Goal: Transaction & Acquisition: Download file/media

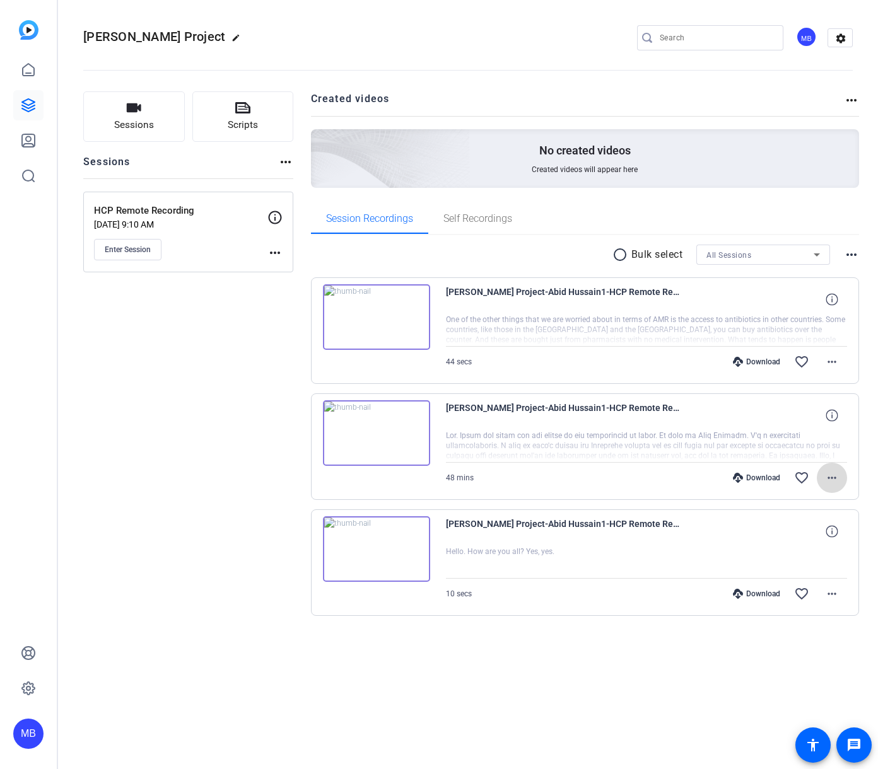
click at [834, 479] on mat-icon "more_horiz" at bounding box center [831, 477] width 15 height 15
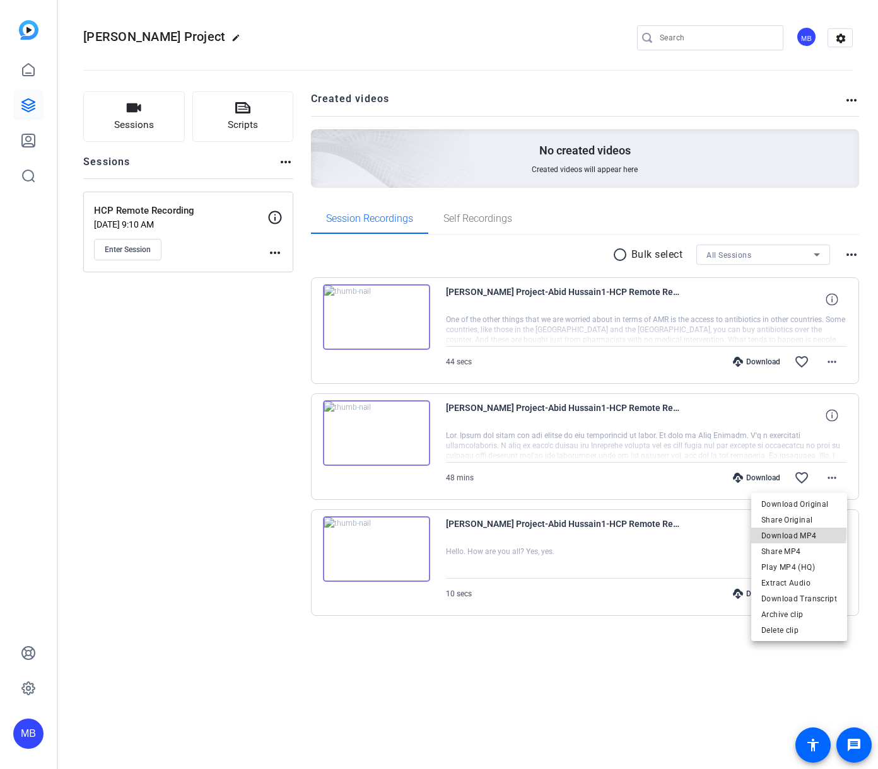
click at [794, 533] on span "Download MP4" at bounding box center [799, 535] width 76 height 15
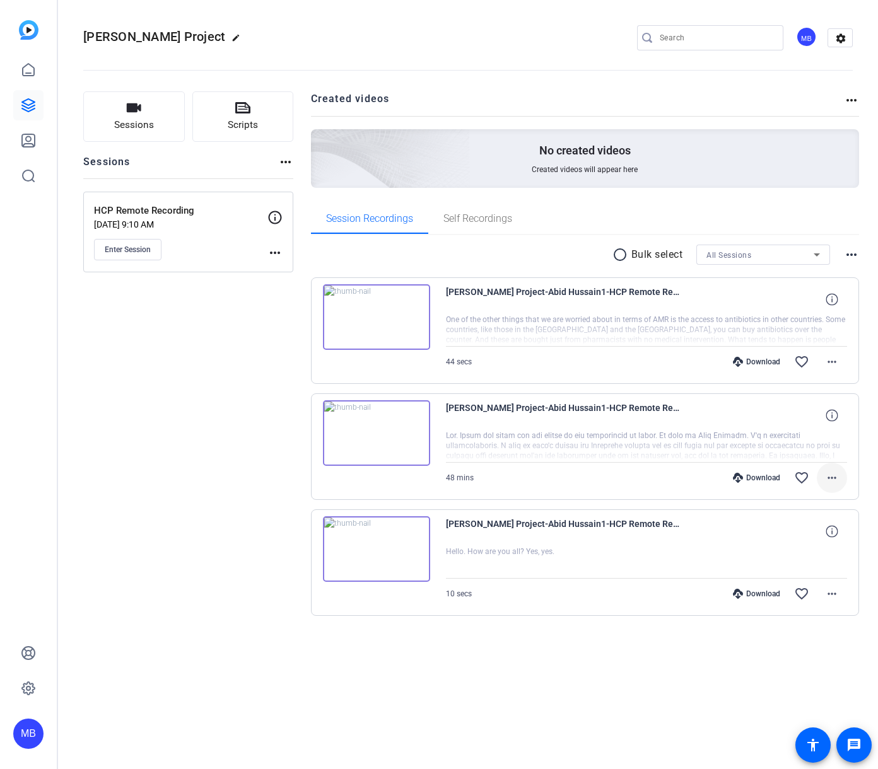
click at [834, 475] on mat-icon "more_horiz" at bounding box center [831, 477] width 15 height 15
click at [168, 564] on div at bounding box center [439, 384] width 878 height 769
click at [830, 487] on span at bounding box center [831, 478] width 30 height 30
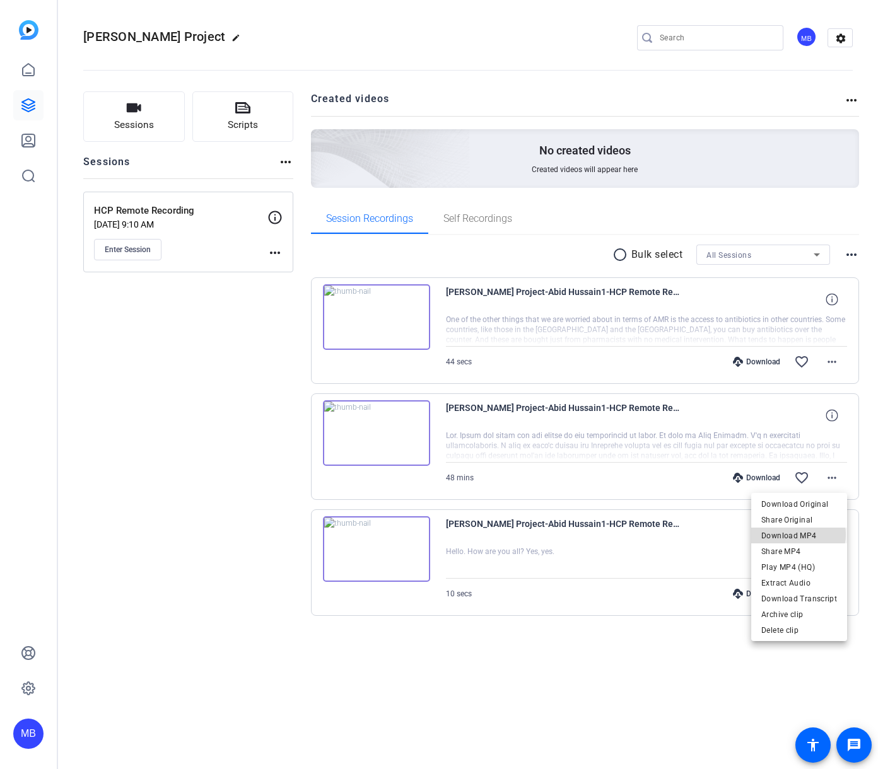
click at [796, 535] on span "Download MP4" at bounding box center [799, 535] width 76 height 15
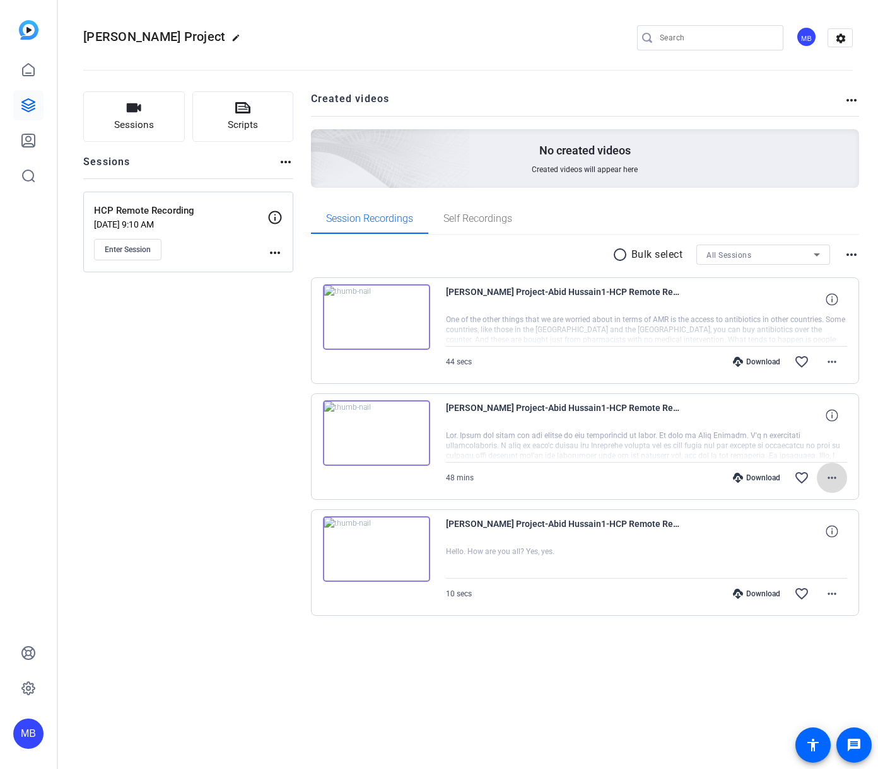
click at [835, 479] on mat-icon "more_horiz" at bounding box center [831, 477] width 15 height 15
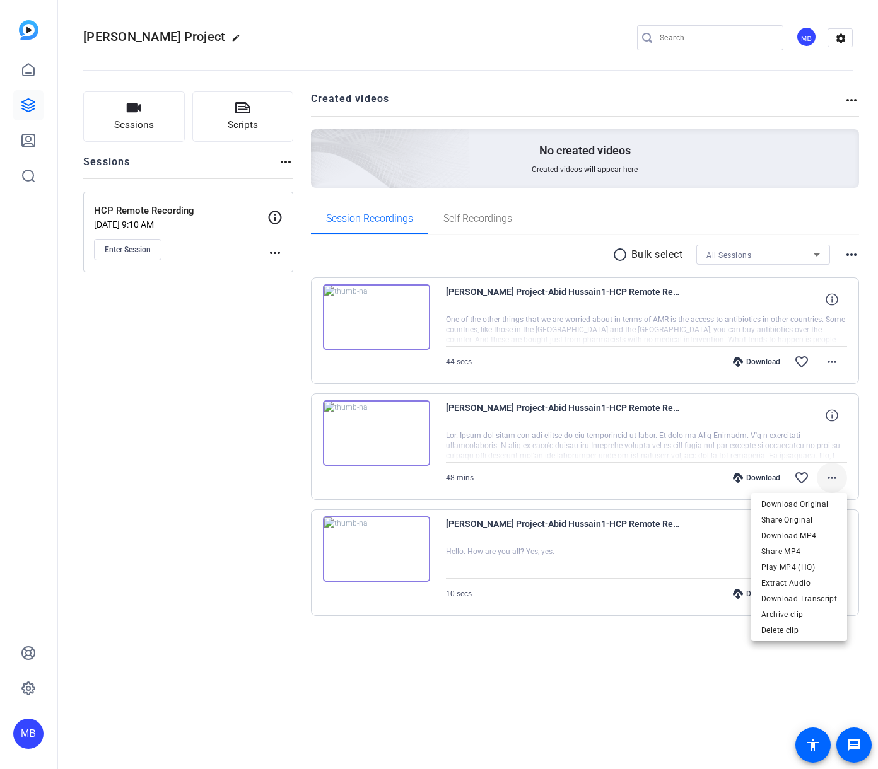
click at [835, 479] on div at bounding box center [439, 384] width 878 height 769
click at [837, 476] on mat-icon "more_horiz" at bounding box center [831, 477] width 15 height 15
click at [787, 537] on span "Download MP4" at bounding box center [799, 535] width 76 height 15
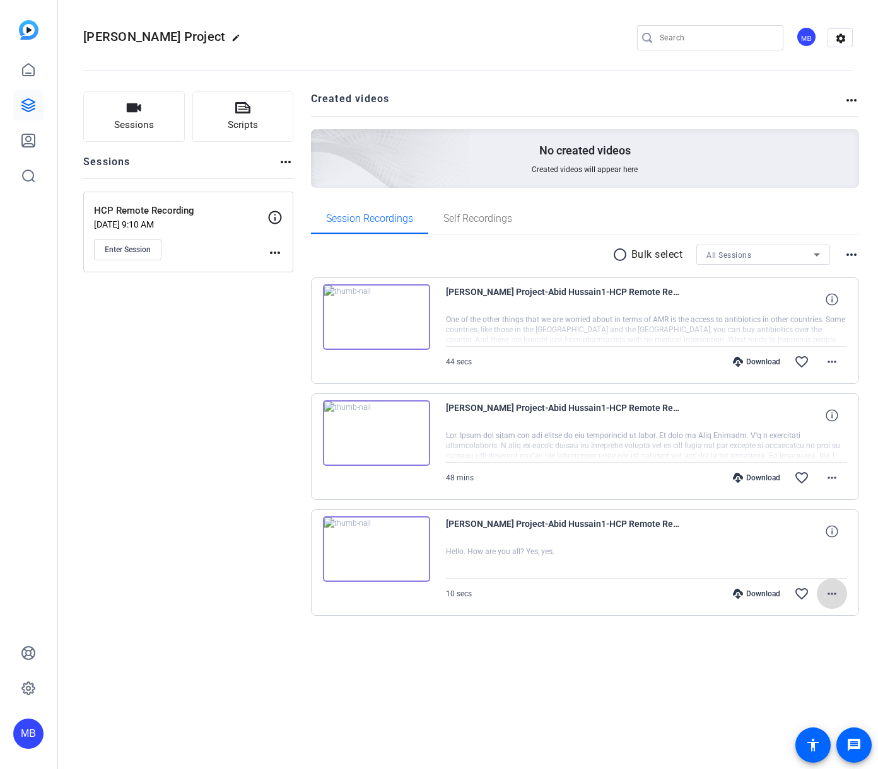
click at [834, 594] on mat-icon "more_horiz" at bounding box center [831, 593] width 15 height 15
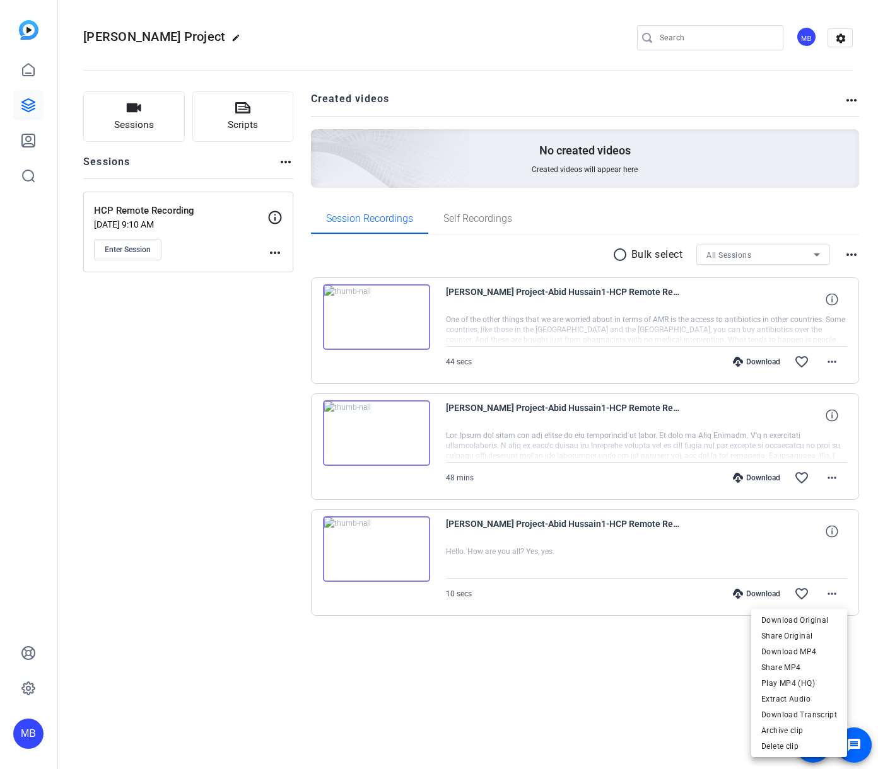
click at [580, 687] on div at bounding box center [439, 384] width 878 height 769
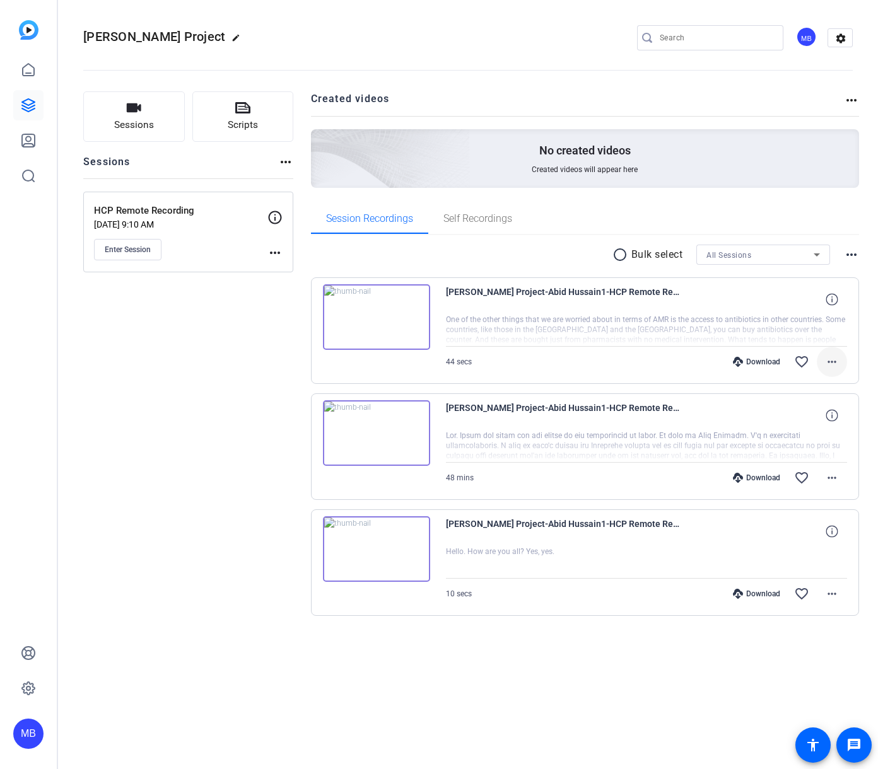
click at [834, 359] on mat-icon "more_horiz" at bounding box center [831, 361] width 15 height 15
click at [540, 713] on div at bounding box center [439, 384] width 878 height 769
